Goal: Transaction & Acquisition: Purchase product/service

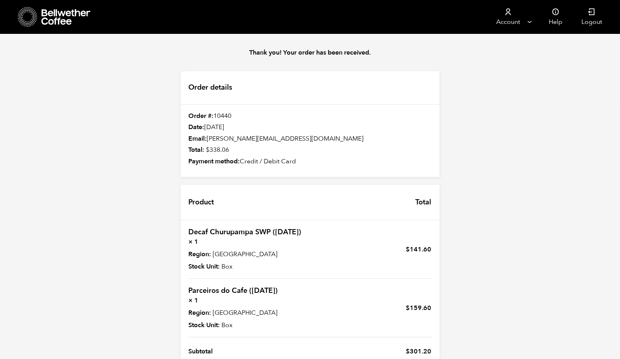
click at [64, 12] on icon at bounding box center [66, 17] width 50 height 16
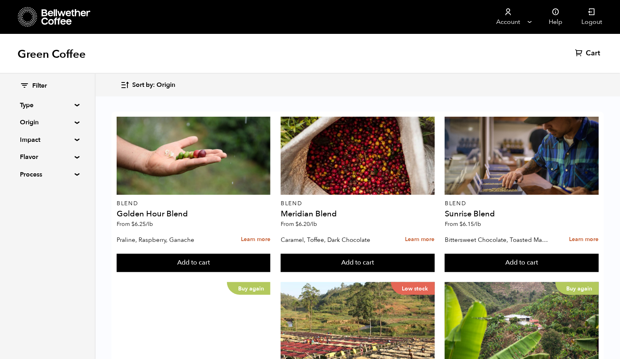
scroll to position [607, 0]
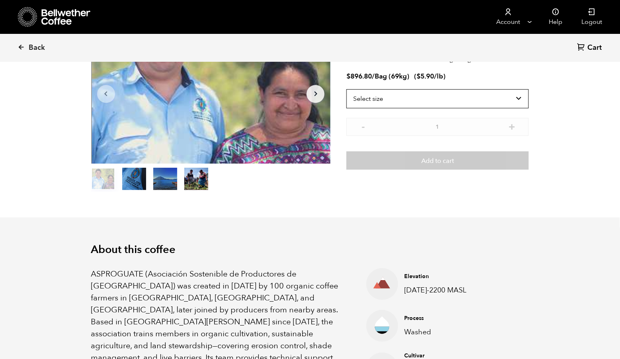
scroll to position [1, 0]
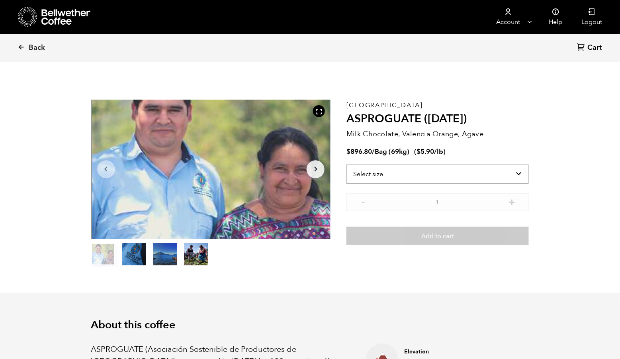
select select "bag-2"
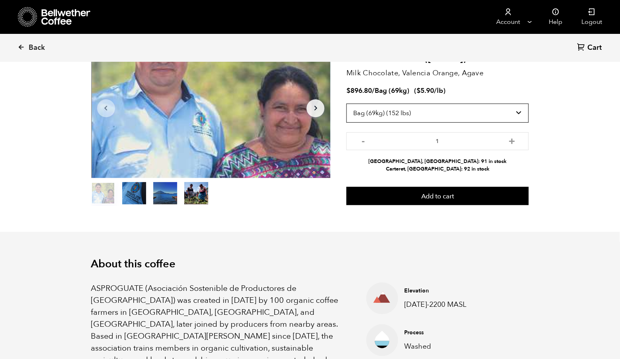
scroll to position [53, 0]
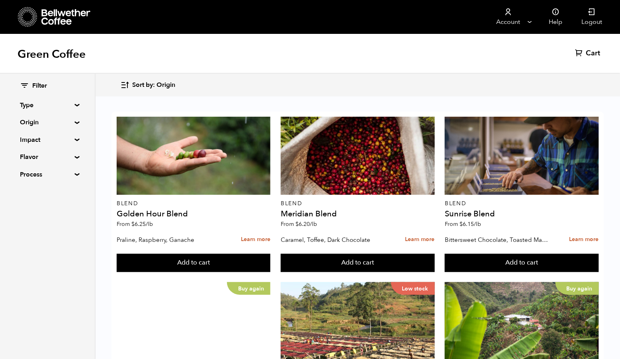
scroll to position [609, 0]
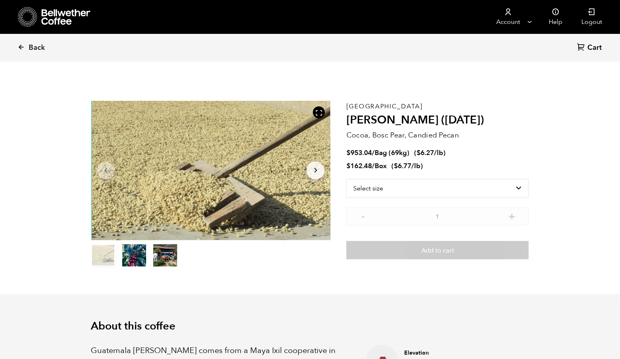
scroll to position [346, 421]
select select "box"
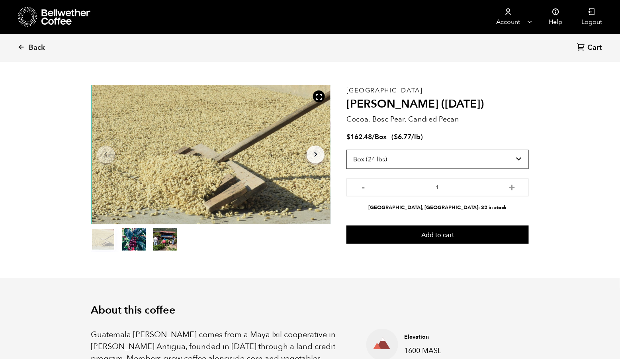
scroll to position [18, 0]
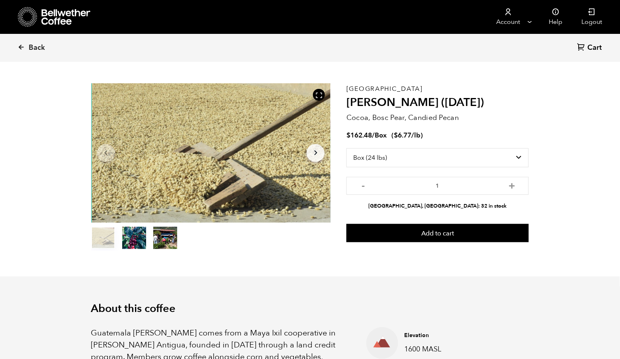
click at [311, 158] on icon "Arrow Right" at bounding box center [316, 153] width 10 height 10
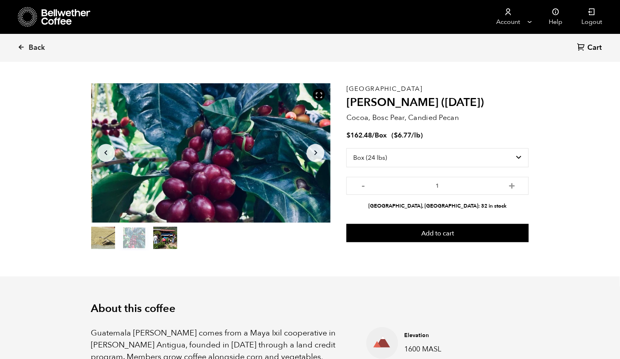
click at [312, 158] on icon "Arrow Right" at bounding box center [316, 153] width 10 height 10
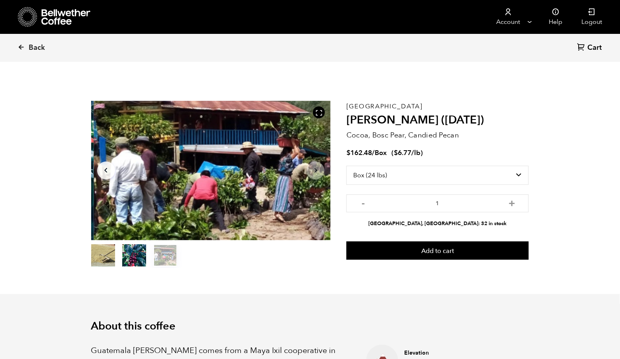
scroll to position [0, 0]
click at [176, 264] on button "item 2" at bounding box center [165, 257] width 24 height 22
click at [136, 268] on button "item 1" at bounding box center [134, 257] width 24 height 22
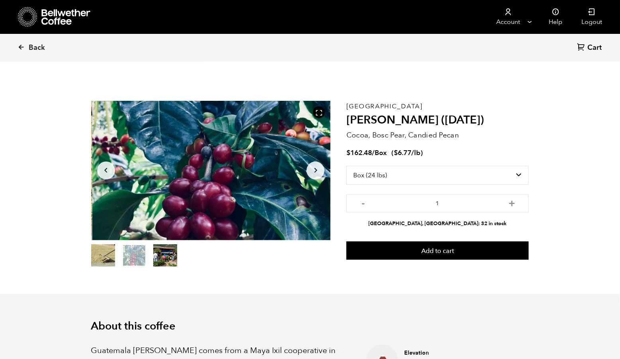
click at [107, 264] on button "item 0" at bounding box center [103, 257] width 24 height 22
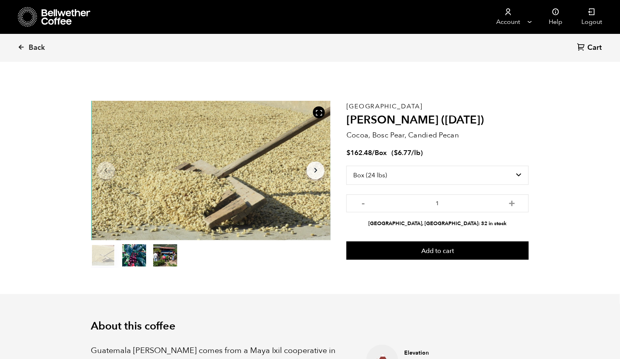
click at [144, 263] on button "item 1" at bounding box center [134, 257] width 24 height 22
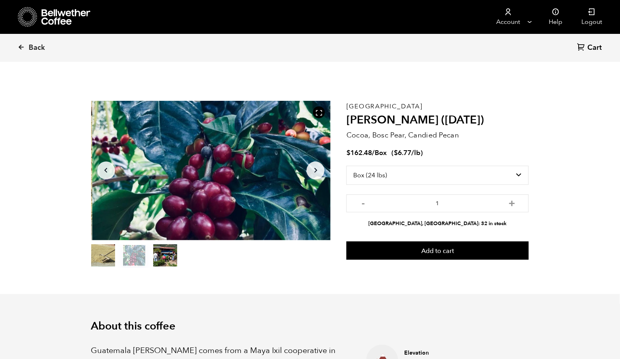
click at [174, 262] on button "item 2" at bounding box center [165, 257] width 24 height 22
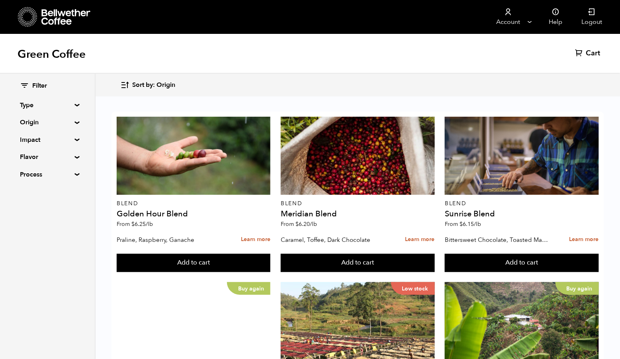
scroll to position [752, 0]
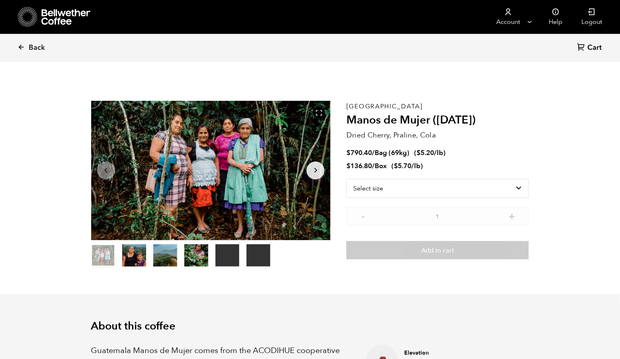
scroll to position [346, 421]
select select "bag-2"
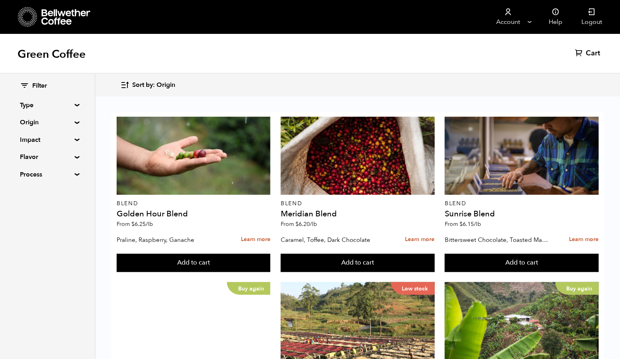
scroll to position [807, 0]
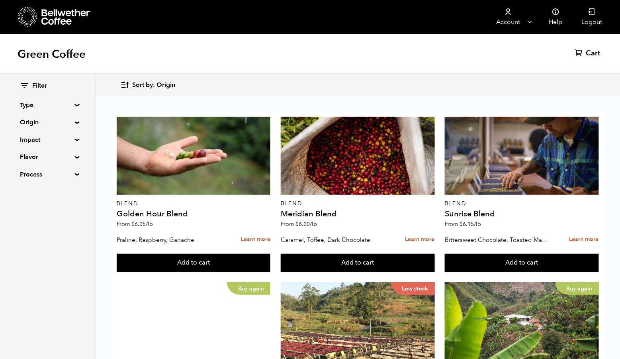
scroll to position [574, 0]
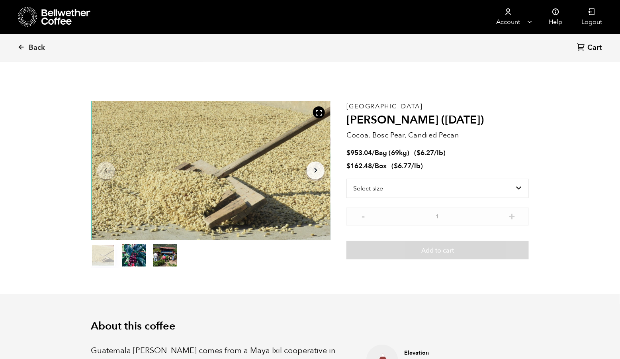
scroll to position [346, 421]
select select "box"
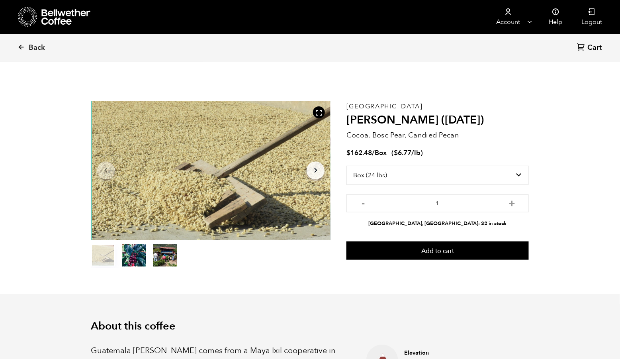
scroll to position [0, 0]
click at [317, 175] on icon "Arrow Right" at bounding box center [316, 171] width 10 height 10
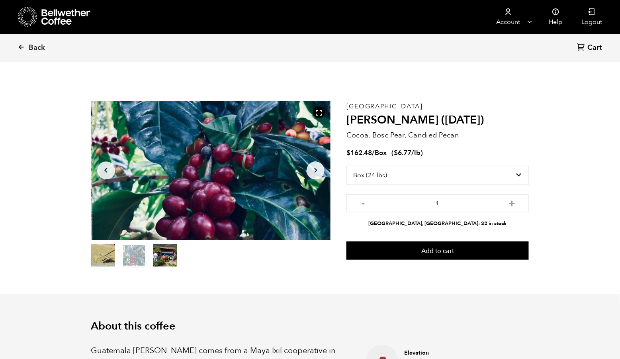
click at [317, 175] on icon "Arrow Right" at bounding box center [316, 171] width 10 height 10
